Goal: Find specific page/section: Find specific page/section

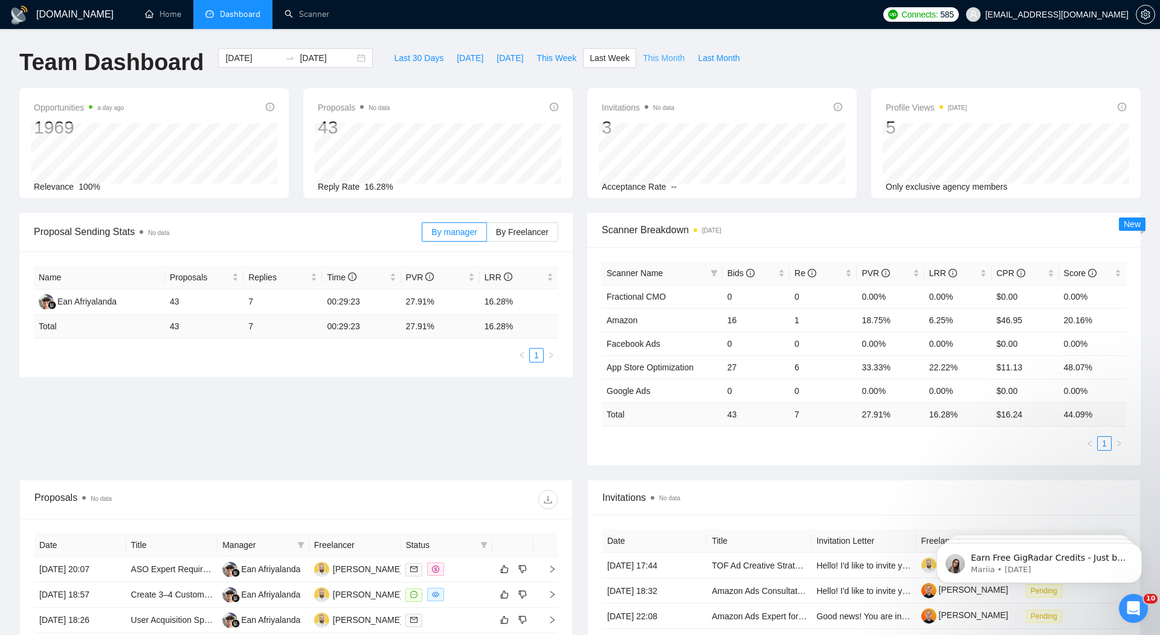
click at [650, 59] on span "This Month" at bounding box center [664, 57] width 42 height 13
type input "[DATE]"
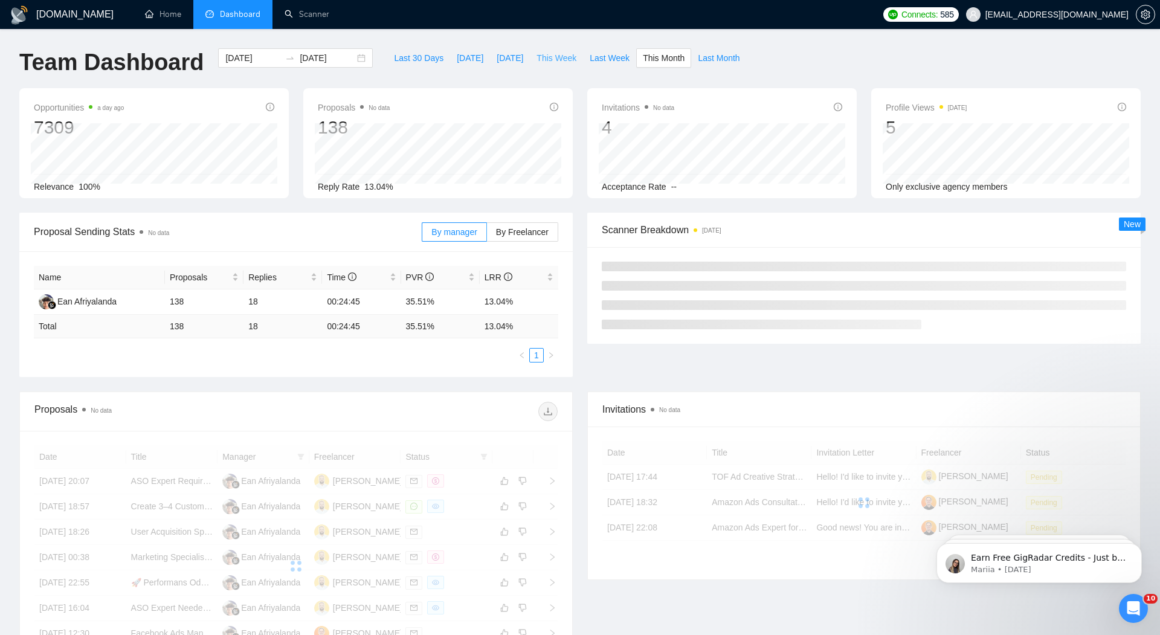
click at [547, 55] on span "This Week" at bounding box center [556, 57] width 40 height 13
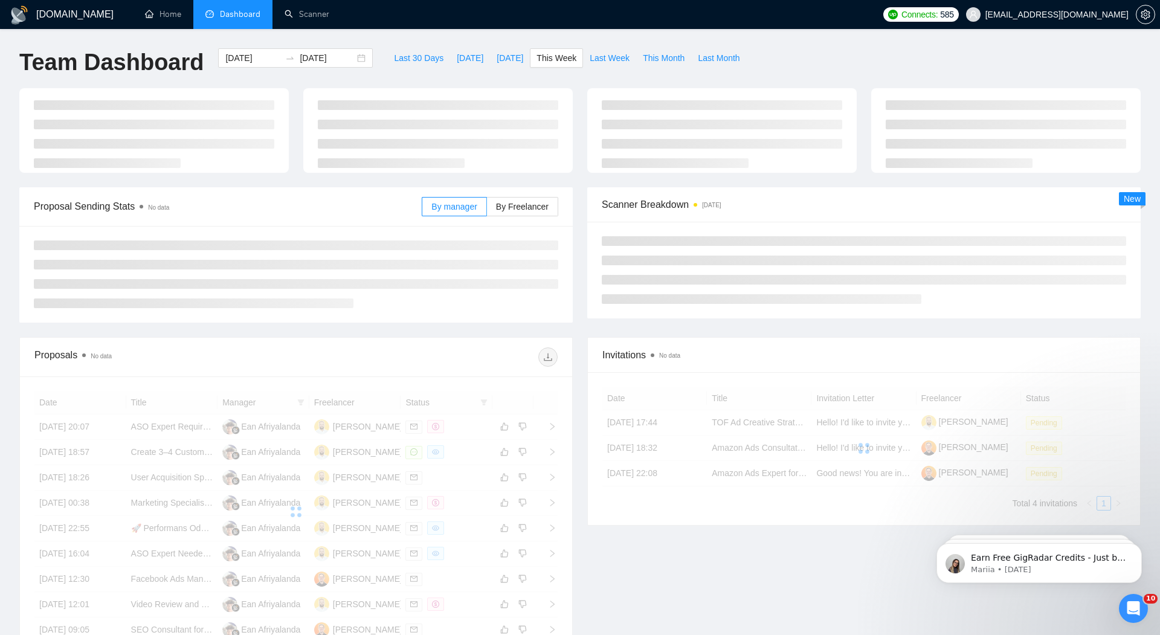
type input "[DATE]"
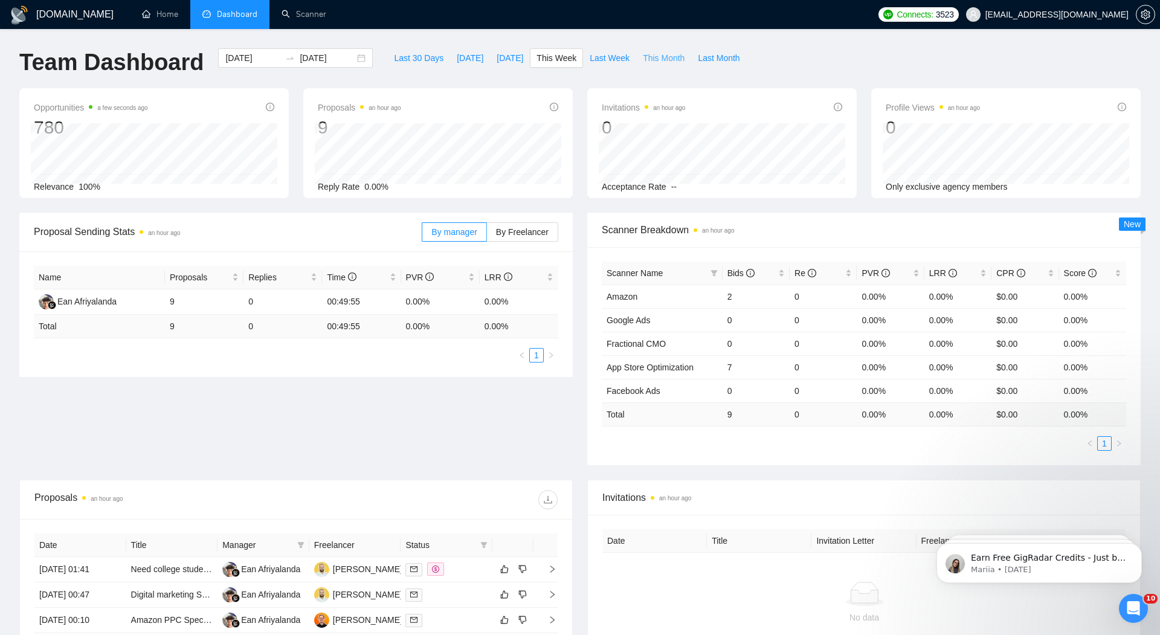
click at [661, 58] on span "This Month" at bounding box center [664, 57] width 42 height 13
type input "[DATE]"
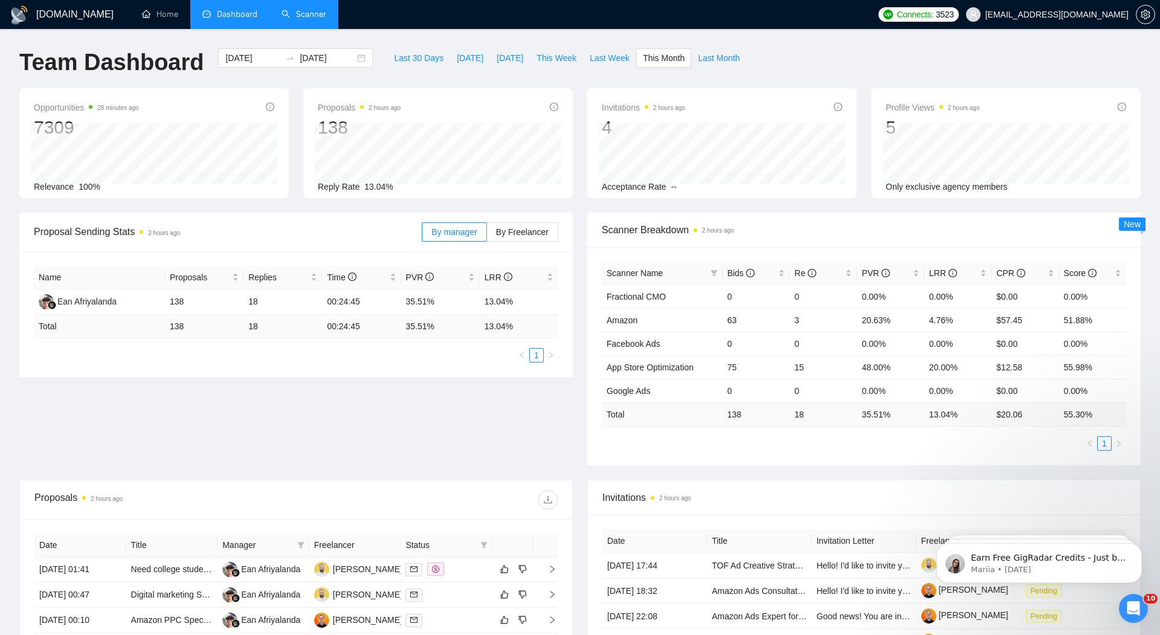
click at [298, 16] on link "Scanner" at bounding box center [303, 14] width 45 height 10
